Goal: Information Seeking & Learning: Learn about a topic

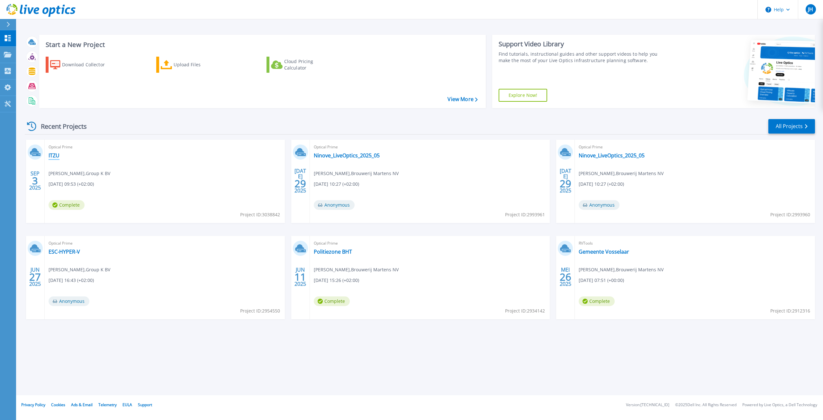
click at [49, 154] on link "ITZU" at bounding box center [54, 155] width 11 height 6
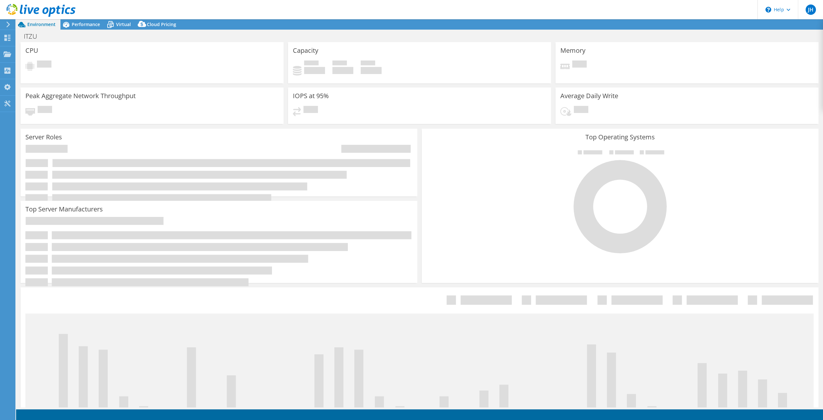
select select "USD"
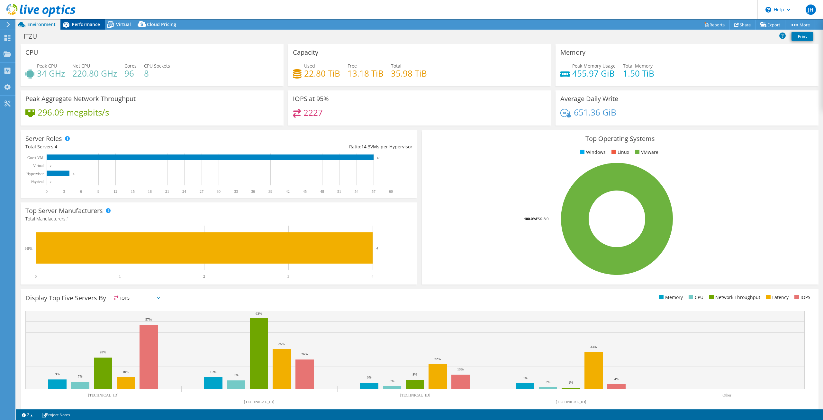
click at [90, 24] on span "Performance" at bounding box center [86, 24] width 28 height 6
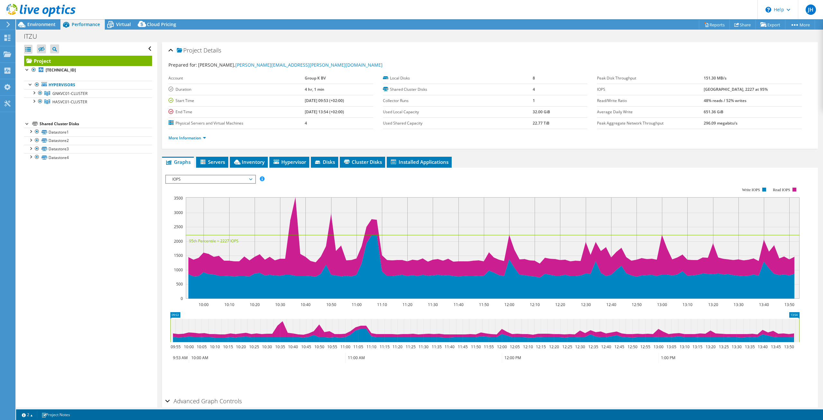
click at [122, 33] on div "ITZU Print" at bounding box center [419, 36] width 807 height 12
click at [123, 25] on span "Virtual" at bounding box center [123, 24] width 15 height 6
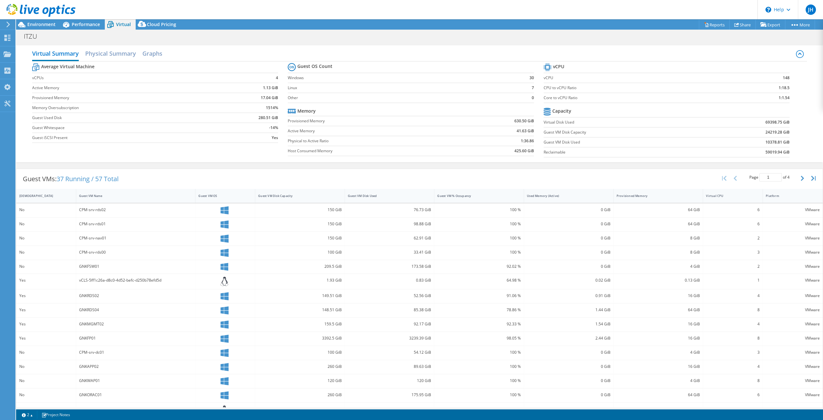
drag, startPoint x: 115, startPoint y: 50, endPoint x: 137, endPoint y: 49, distance: 22.2
click at [115, 50] on h2 "Physical Summary" at bounding box center [110, 53] width 51 height 13
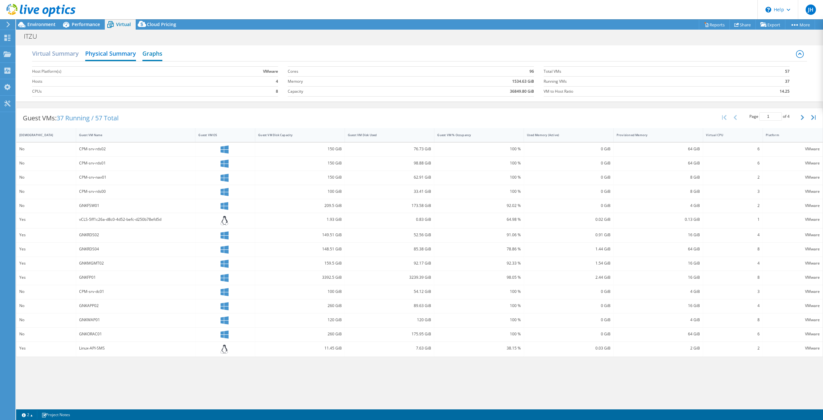
click at [155, 53] on h2 "Graphs" at bounding box center [152, 54] width 20 height 14
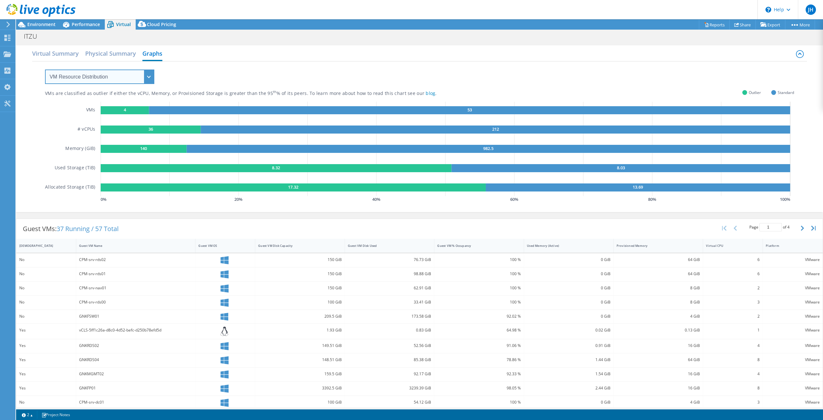
click at [145, 75] on select "VM Resource Distribution Provisioning Contrast Over Provisioning" at bounding box center [99, 76] width 109 height 14
select select "Over Provisioning"
click at [45, 69] on select "VM Resource Distribution Provisioning Contrast Over Provisioning" at bounding box center [99, 76] width 109 height 14
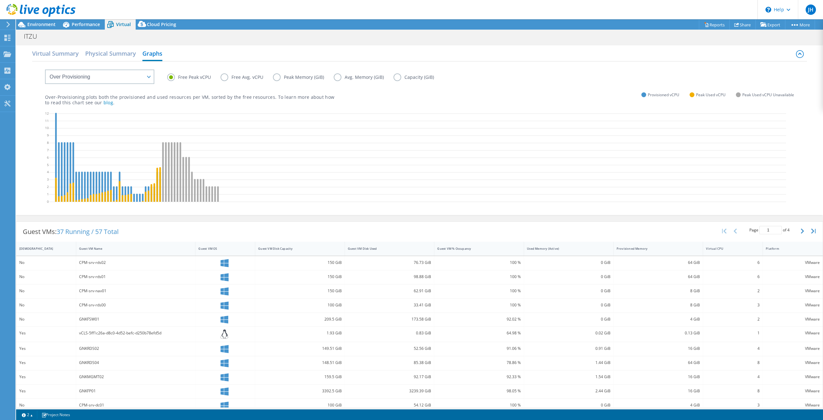
click at [225, 80] on label "Free Avg. vCPU" at bounding box center [247, 77] width 52 height 8
click at [0, 0] on input "Free Avg. vCPU" at bounding box center [0, 0] width 0 height 0
click at [289, 70] on div "Free Peak vCPU Free Avg. vCPU Peak Memory (GiB) Avg. Memory (GiB) Capacity (GiB)" at bounding box center [419, 72] width 749 height 22
click at [291, 77] on label "Peak Memory (GiB)" at bounding box center [303, 77] width 61 height 8
click at [0, 0] on input "Peak Memory (GiB)" at bounding box center [0, 0] width 0 height 0
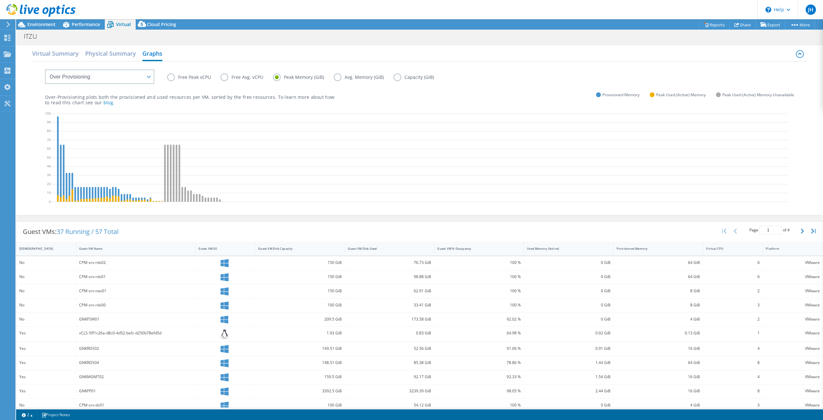
click at [347, 76] on label "Avg. Memory (GiB)" at bounding box center [364, 77] width 60 height 8
click at [0, 0] on input "Avg. Memory (GiB)" at bounding box center [0, 0] width 0 height 0
click at [391, 78] on label "Avg. Memory (GiB)" at bounding box center [364, 77] width 60 height 8
click at [0, 0] on input "Avg. Memory (GiB)" at bounding box center [0, 0] width 0 height 0
click at [396, 77] on label "Capacity (GiB)" at bounding box center [419, 77] width 50 height 8
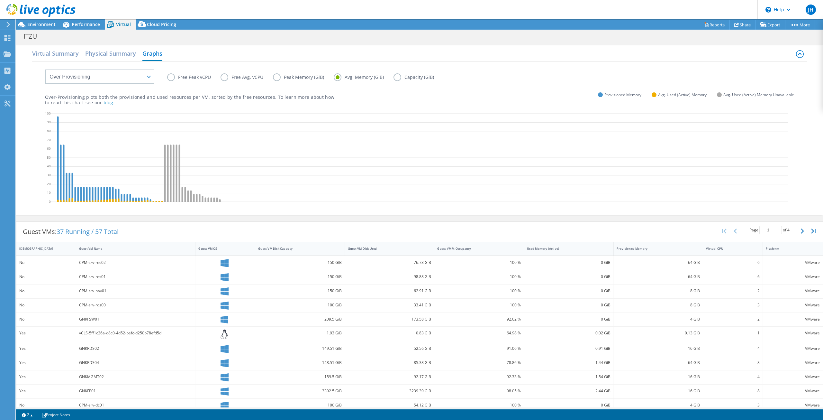
click at [0, 0] on input "Capacity (GiB)" at bounding box center [0, 0] width 0 height 0
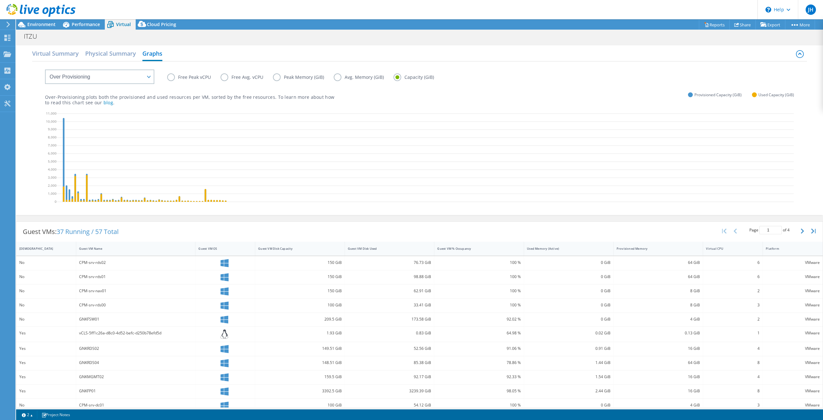
click at [171, 81] on div "Free Peak vCPU Free Avg. vCPU Peak Memory (GiB) Avg. Memory (GiB) Capacity (GiB)" at bounding box center [480, 78] width 627 height 10
click at [173, 79] on label "Free Peak vCPU" at bounding box center [193, 77] width 53 height 8
click at [0, 0] on input "Free Peak vCPU" at bounding box center [0, 0] width 0 height 0
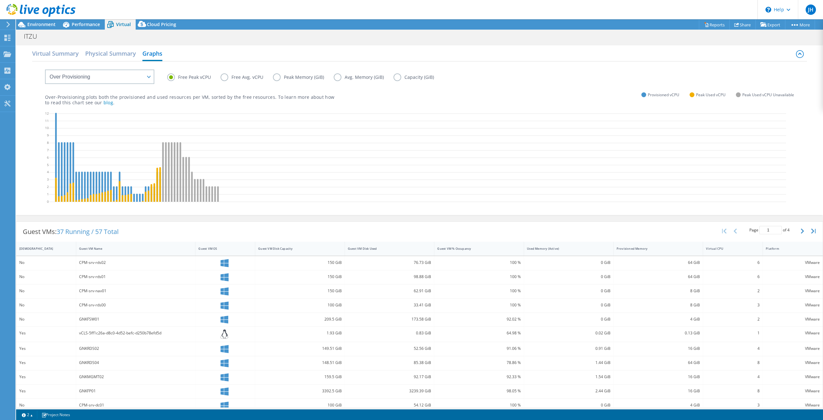
click at [77, 18] on header "JH End User [PERSON_NAME] [EMAIL_ADDRESS][PERSON_NAME][DOMAIN_NAME] Brouwerij M…" at bounding box center [411, 9] width 823 height 19
click at [79, 26] on span "Performance" at bounding box center [86, 24] width 28 height 6
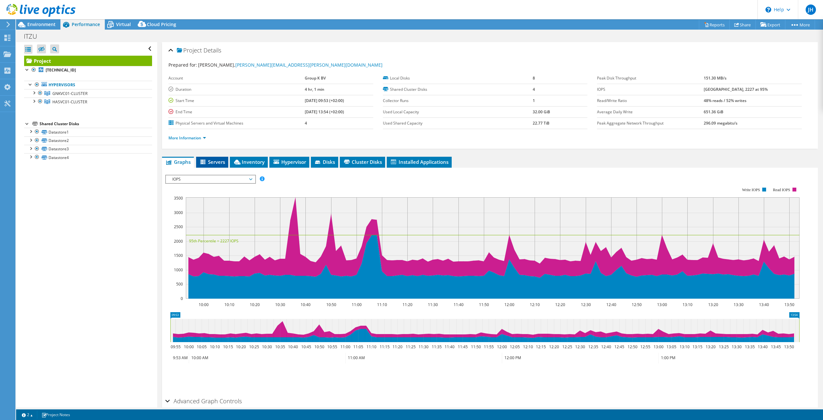
click at [207, 158] on li "Servers" at bounding box center [212, 162] width 32 height 11
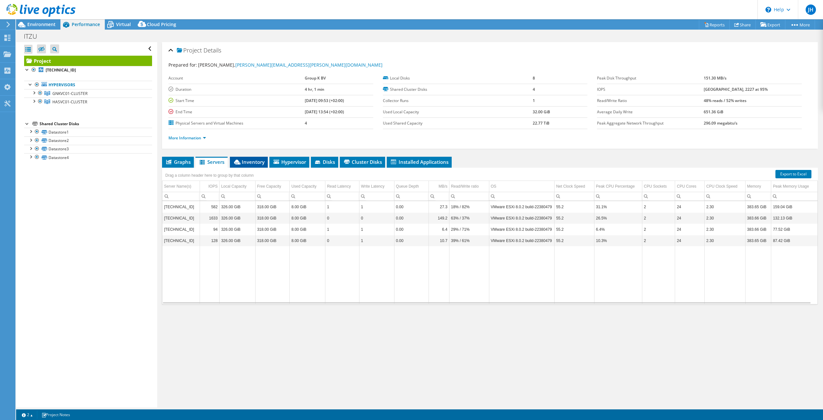
click at [259, 162] on span "Inventory" at bounding box center [249, 162] width 32 height 6
